Goal: Transaction & Acquisition: Purchase product/service

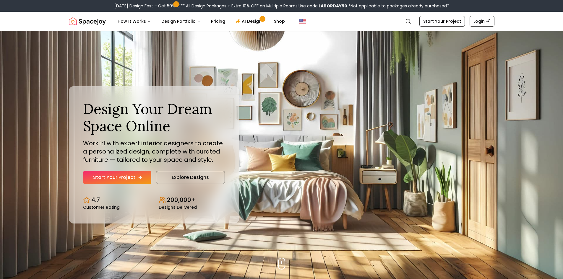
click at [125, 177] on link "Start Your Project" at bounding box center [117, 177] width 68 height 13
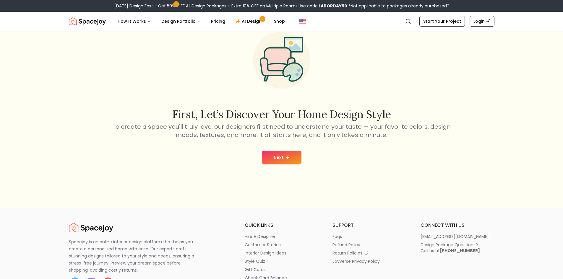
scroll to position [59, 0]
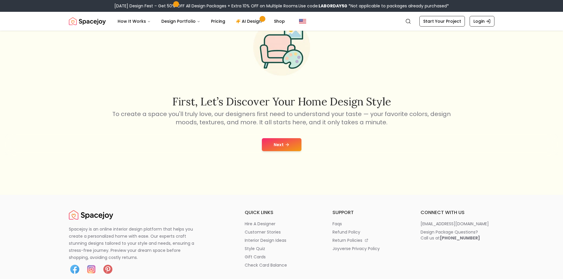
click at [286, 146] on icon at bounding box center [287, 144] width 5 height 5
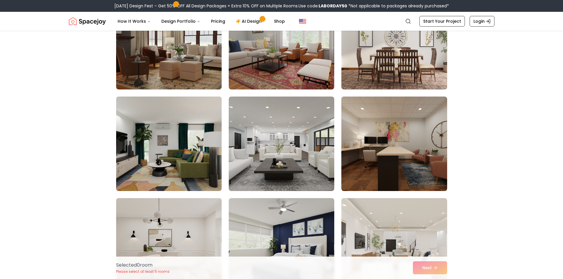
scroll to position [797, 0]
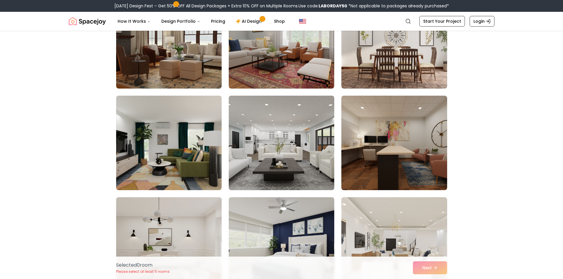
click at [295, 148] on img at bounding box center [281, 142] width 111 height 99
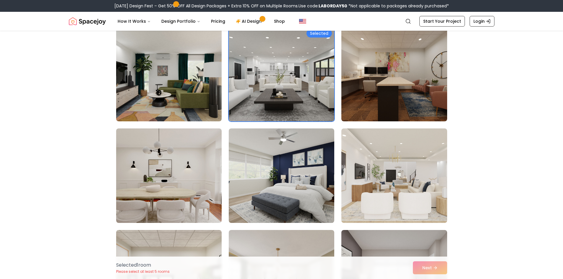
scroll to position [886, 0]
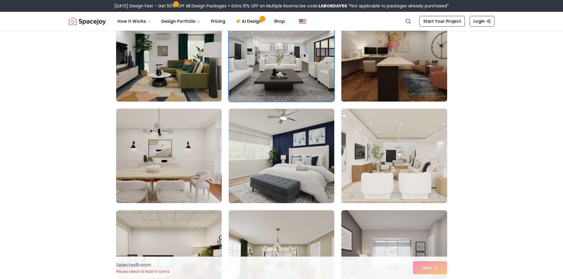
click at [312, 152] on img at bounding box center [281, 155] width 111 height 99
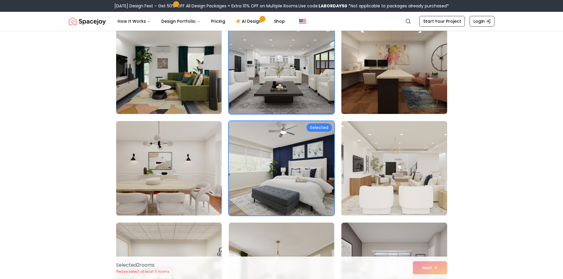
scroll to position [856, 0]
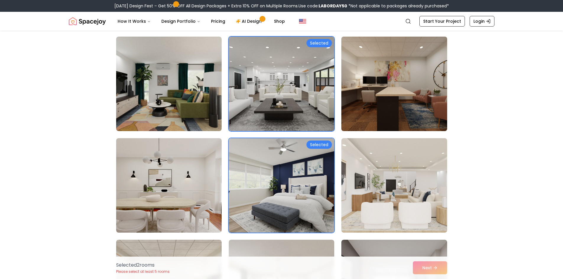
click at [398, 114] on img at bounding box center [393, 83] width 111 height 99
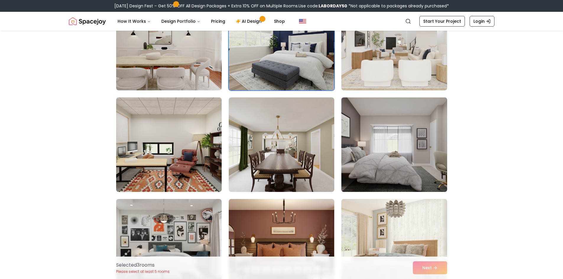
scroll to position [1004, 0]
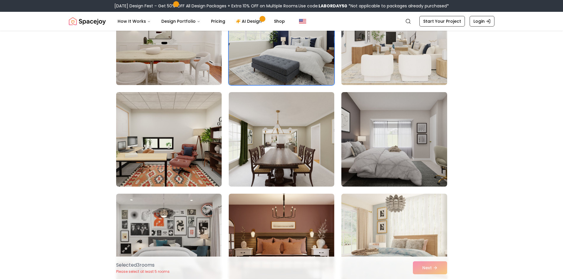
click at [415, 153] on img at bounding box center [393, 139] width 111 height 99
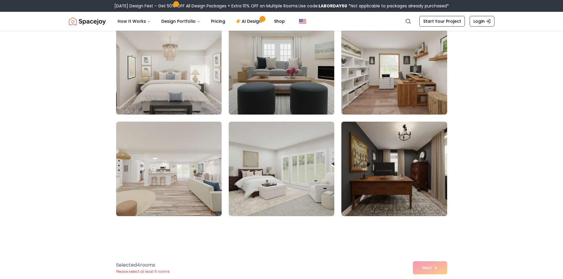
scroll to position [1890, 0]
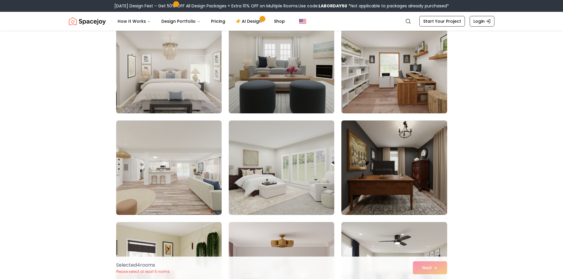
click at [373, 146] on img at bounding box center [393, 167] width 111 height 99
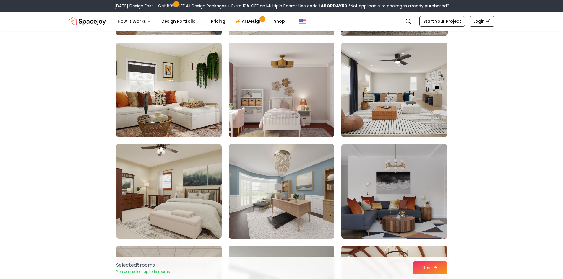
scroll to position [2067, 0]
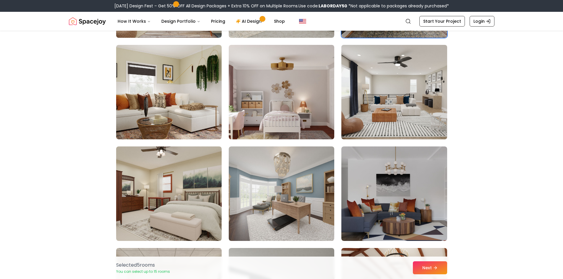
click at [392, 120] on img at bounding box center [393, 92] width 111 height 99
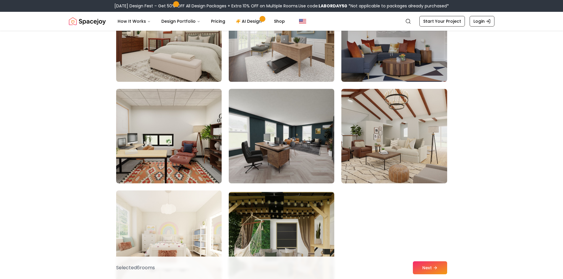
scroll to position [2244, 0]
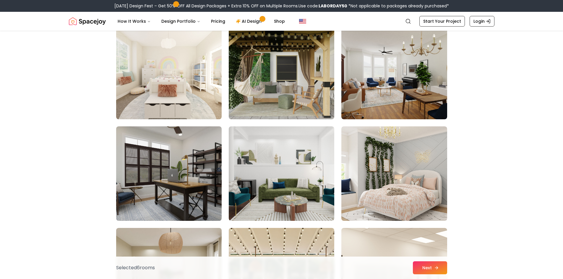
click at [420, 265] on button "Next" at bounding box center [430, 267] width 34 height 13
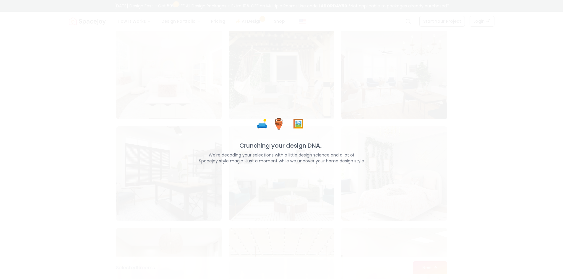
scroll to position [2392, 0]
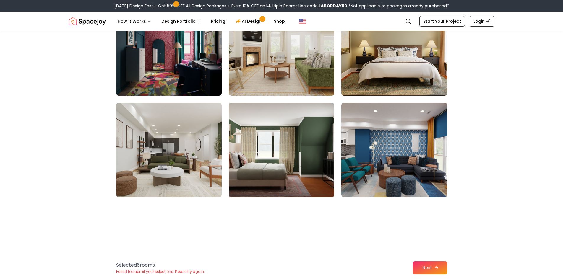
click at [427, 268] on button "Next" at bounding box center [430, 267] width 34 height 13
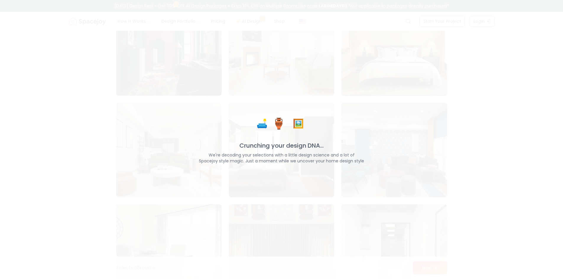
scroll to position [2924, 0]
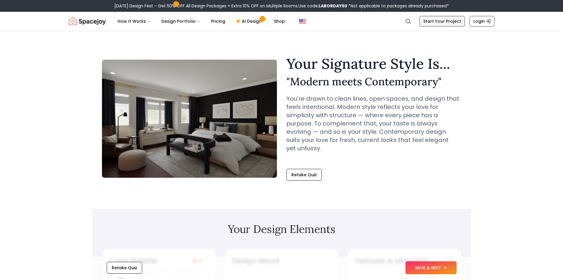
click at [443, 20] on link "Start Your Project" at bounding box center [441, 21] width 45 height 11
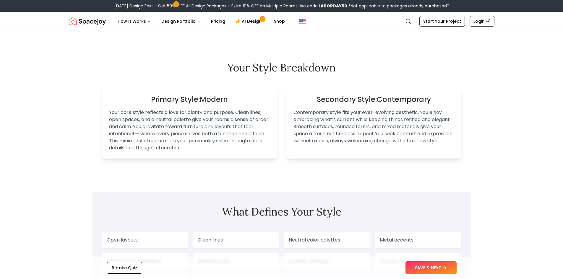
scroll to position [384, 0]
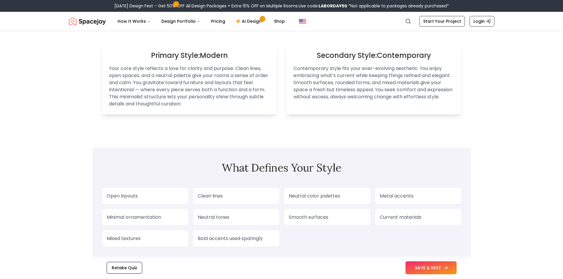
click at [435, 267] on button "SAVE & NEXT" at bounding box center [430, 267] width 51 height 13
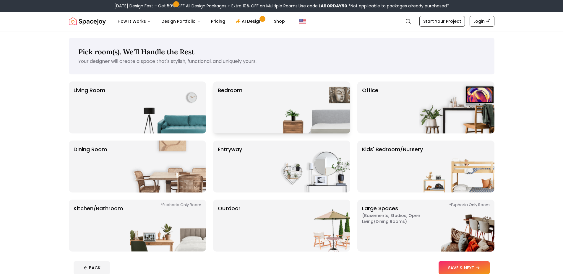
click at [267, 113] on div "Bedroom" at bounding box center [281, 108] width 137 height 52
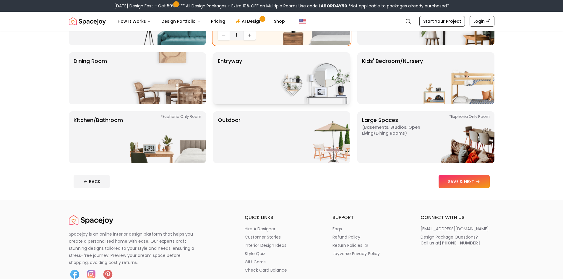
scroll to position [89, 0]
click at [462, 180] on button "SAVE & NEXT" at bounding box center [463, 181] width 51 height 13
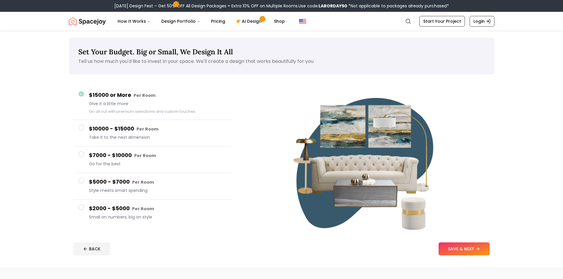
click at [164, 217] on span "Small on numbers, big on style" at bounding box center [158, 217] width 138 height 6
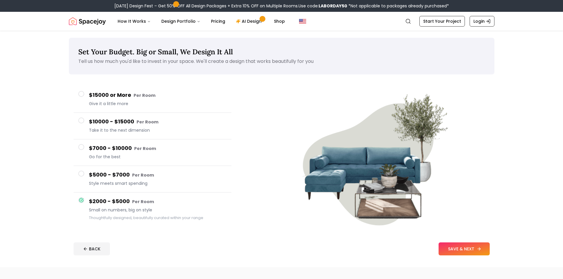
click at [472, 247] on button "SAVE & NEXT" at bounding box center [463, 248] width 51 height 13
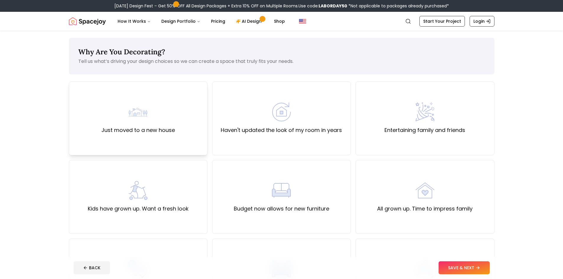
click at [174, 135] on div "Just moved to a new house" at bounding box center [138, 119] width 139 height 74
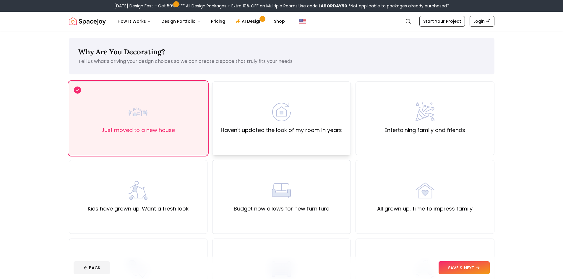
click at [325, 126] on label "Haven't updated the look of my room in years" at bounding box center [281, 130] width 121 height 8
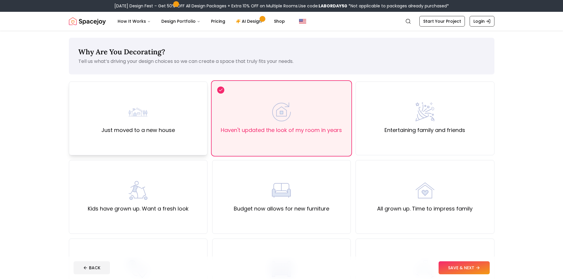
click at [167, 118] on div "Just moved to a new house" at bounding box center [138, 118] width 74 height 32
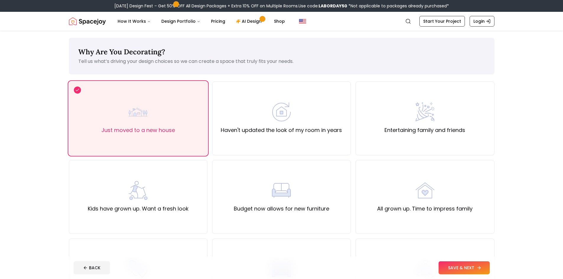
click at [479, 268] on icon at bounding box center [478, 267] width 5 height 5
